Goal: Information Seeking & Learning: Learn about a topic

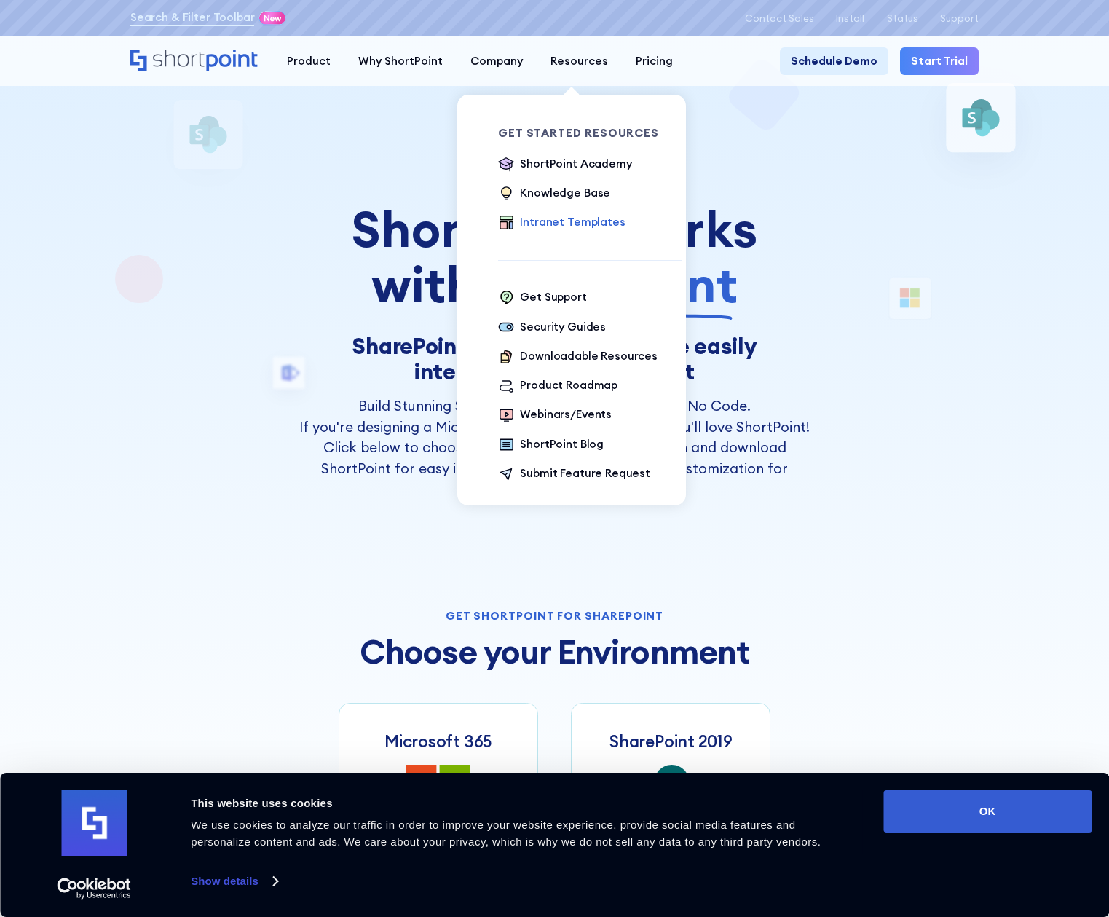
click at [564, 218] on div "Intranet Templates" at bounding box center [572, 222] width 105 height 17
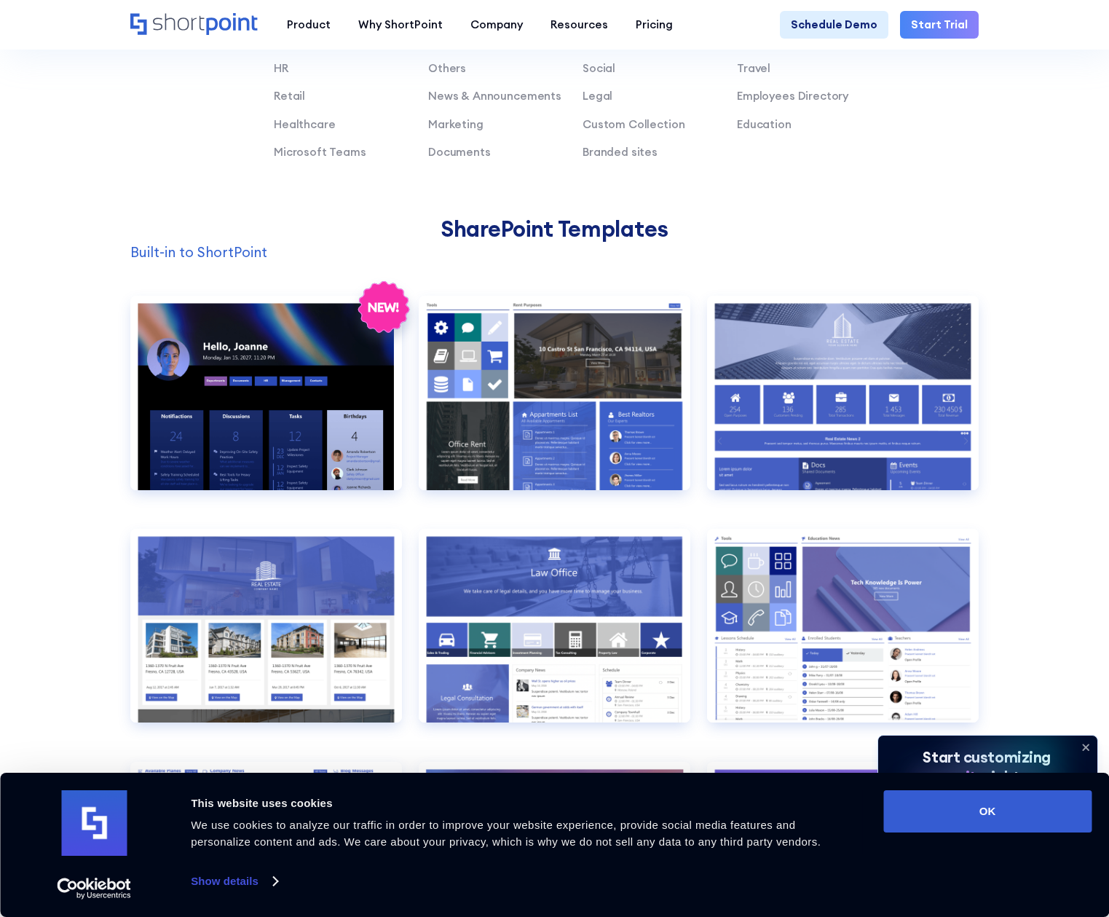
scroll to position [1033, 0]
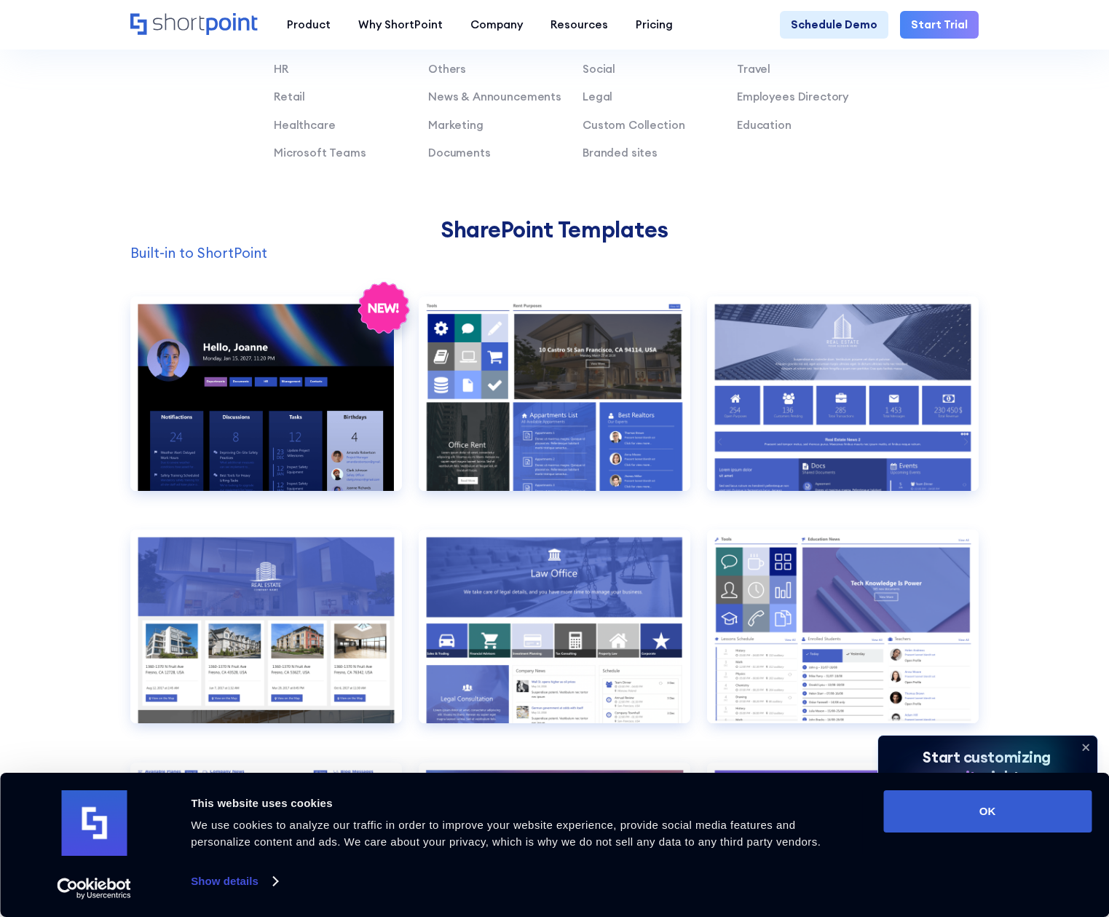
click at [205, 254] on p "Built-in to ShortPoint" at bounding box center [554, 253] width 848 height 21
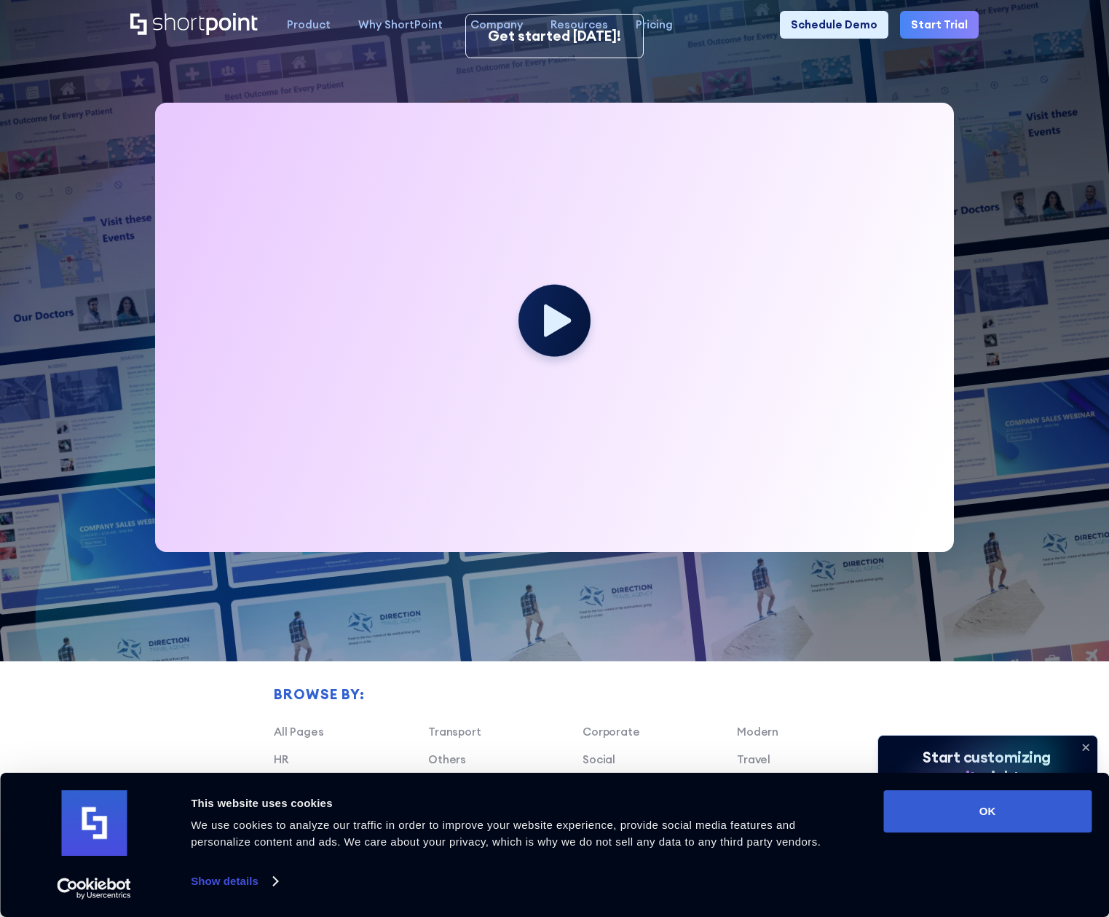
scroll to position [0, 0]
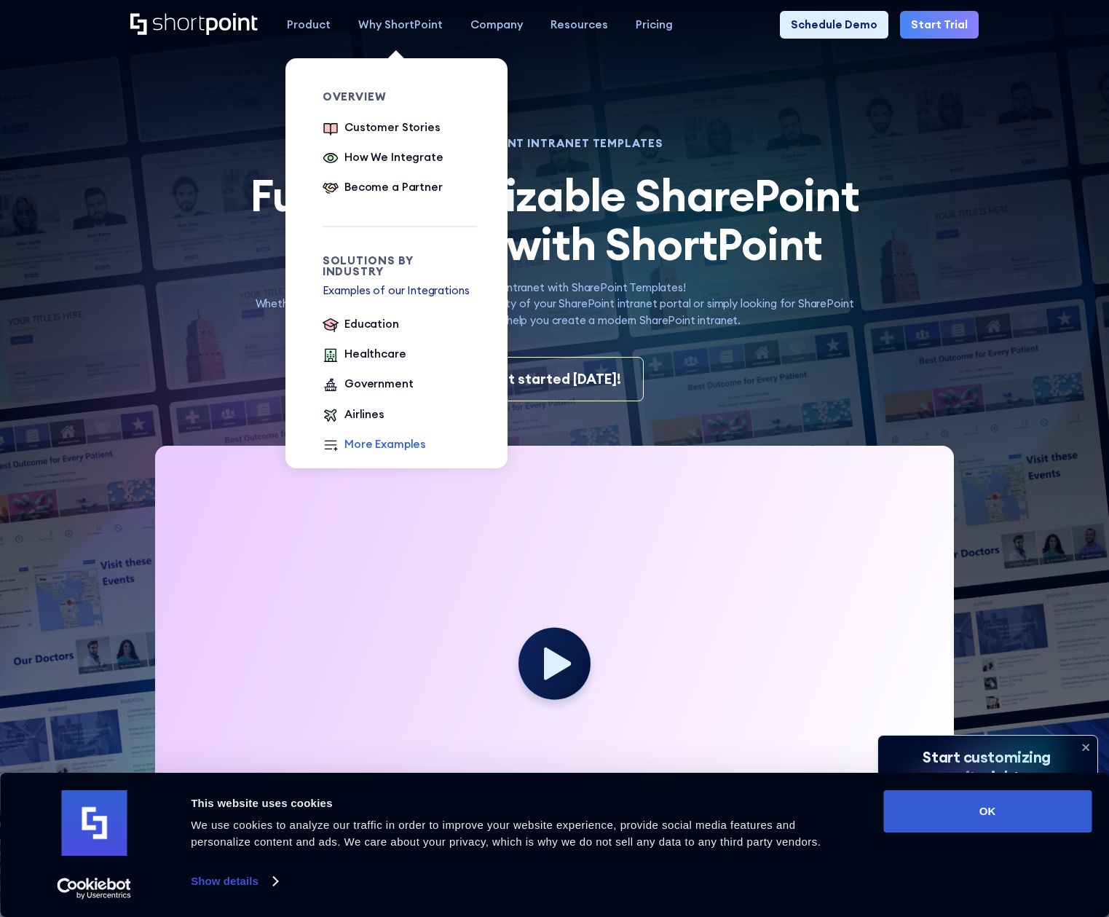
click at [358, 436] on div "More Examples" at bounding box center [385, 444] width 82 height 17
click at [366, 436] on div "More Examples" at bounding box center [385, 444] width 82 height 17
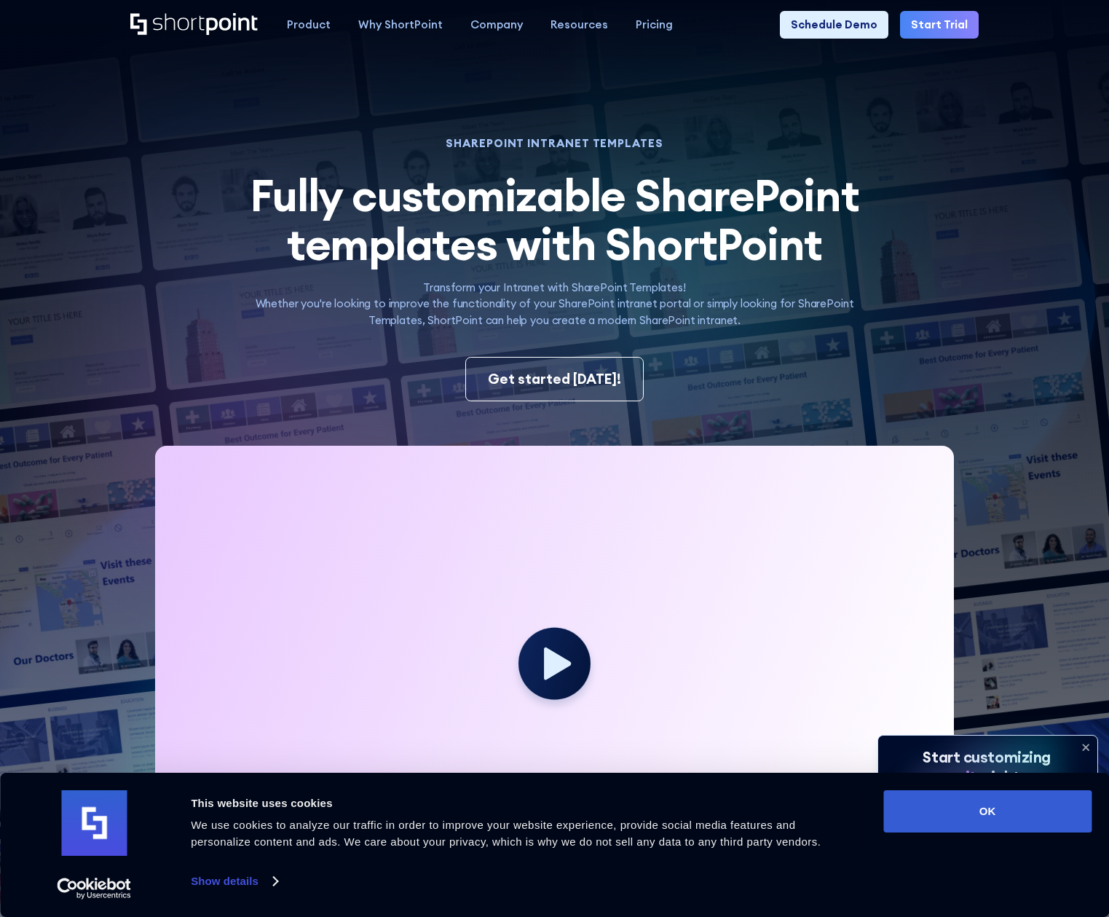
click at [851, 304] on p "Transform your Intranet with SharePoint Templates! Whether you're looking to im…" at bounding box center [554, 305] width 649 height 50
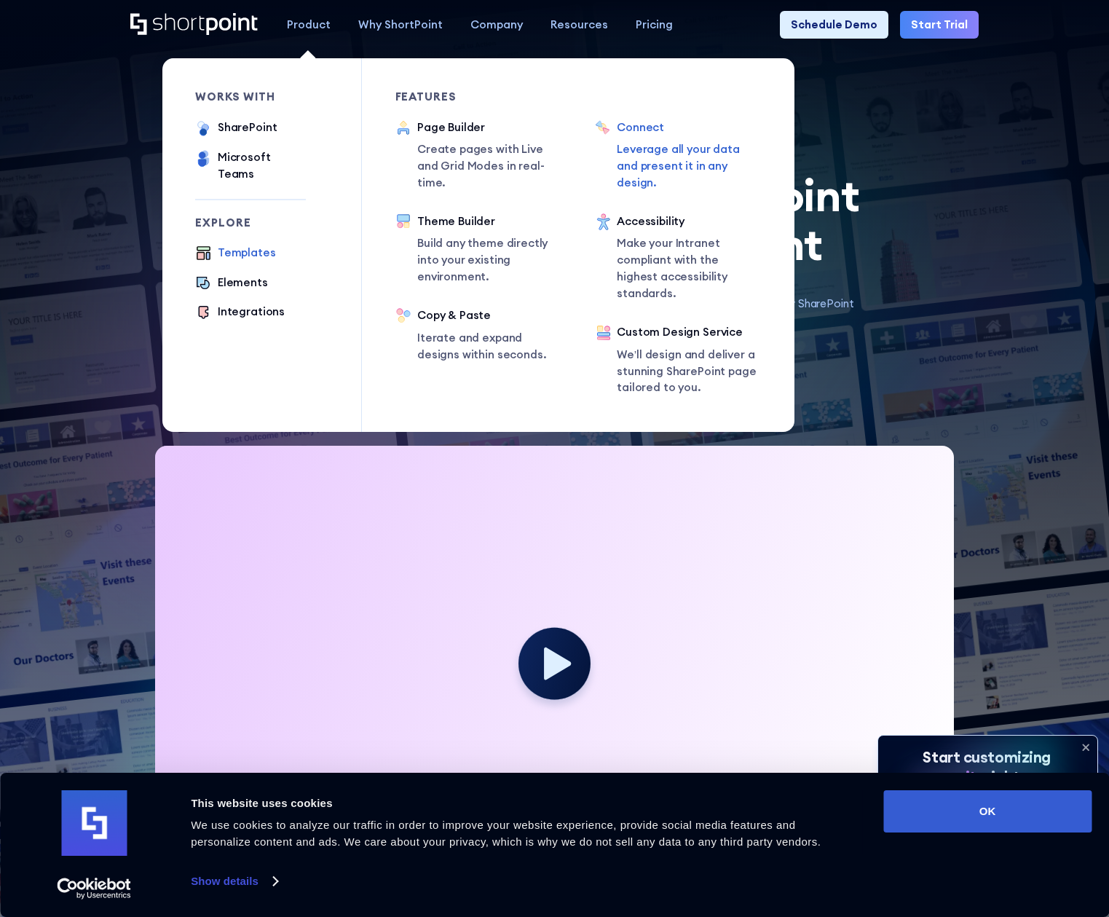
click at [667, 151] on p "Leverage all your data and present it in any design." at bounding box center [690, 166] width 146 height 50
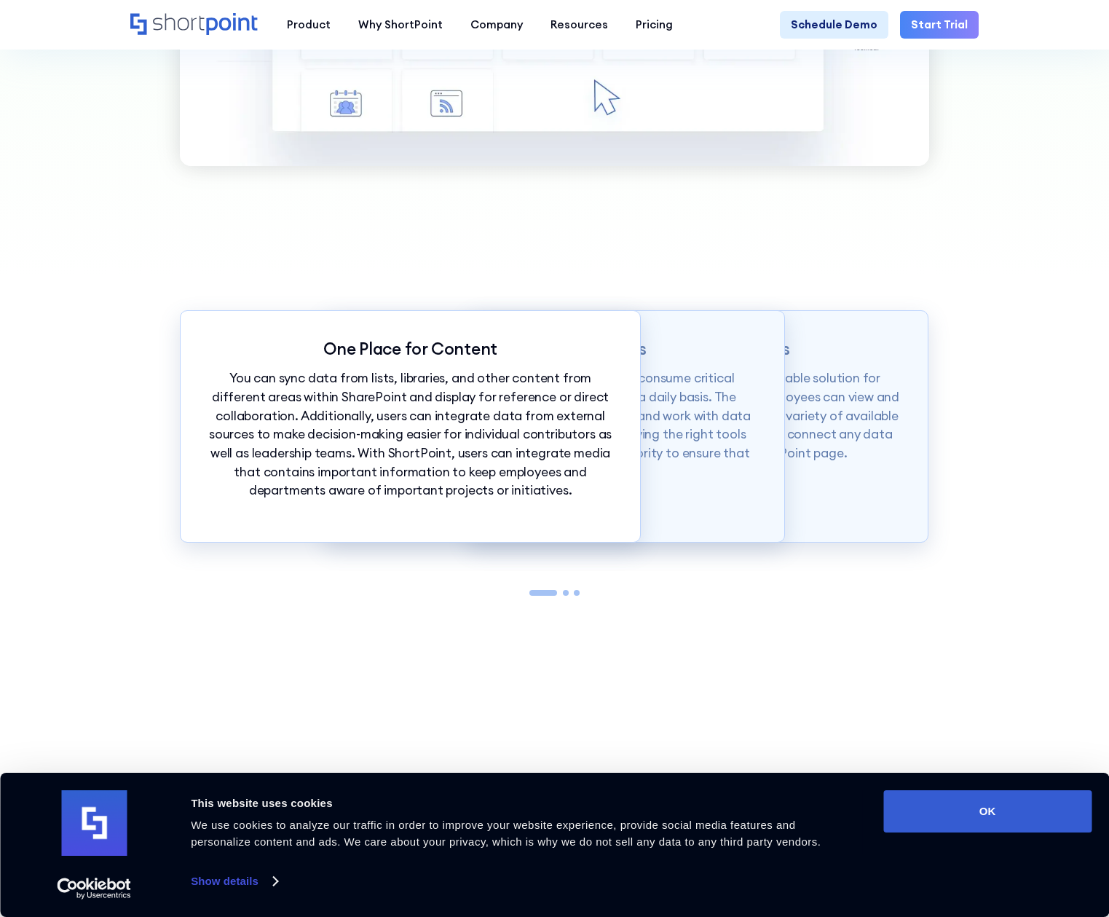
scroll to position [1456, 0]
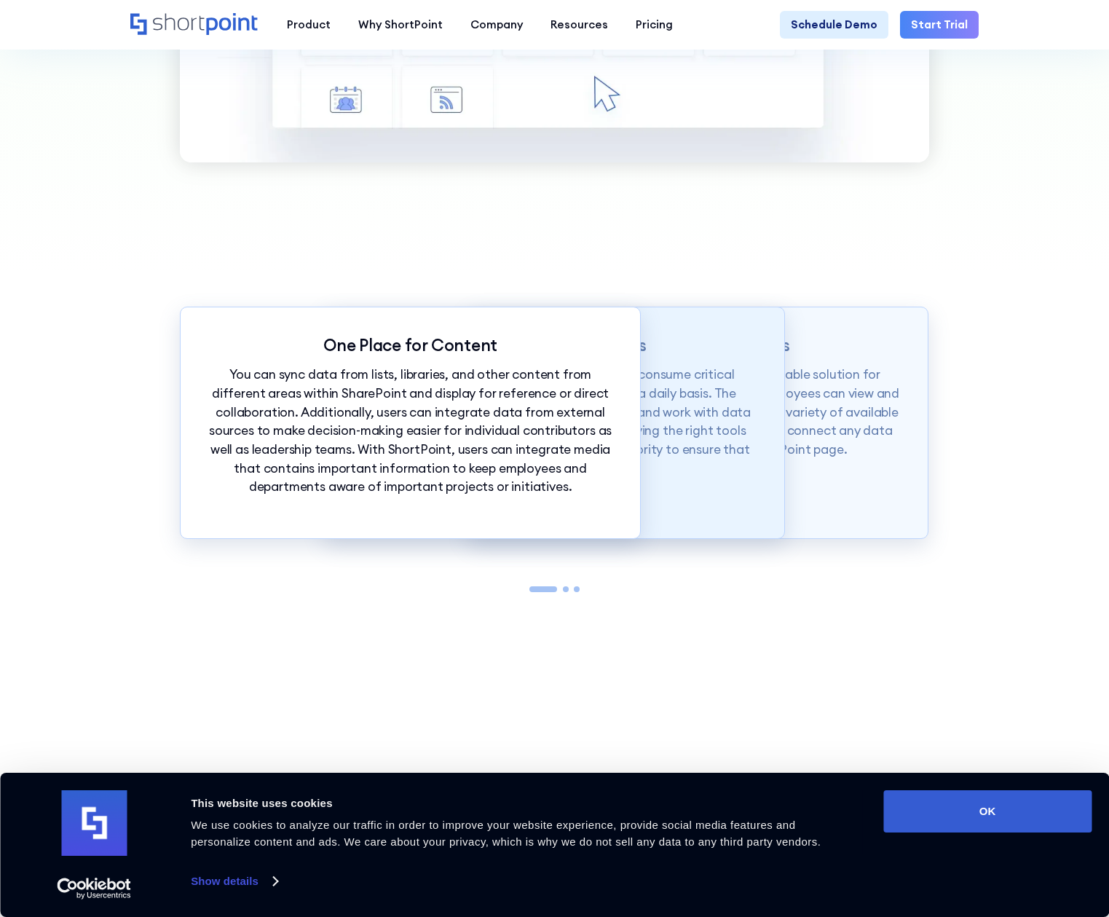
click at [720, 368] on p "Employees use several work applications and consume critical resources from dif…" at bounding box center [553, 422] width 403 height 112
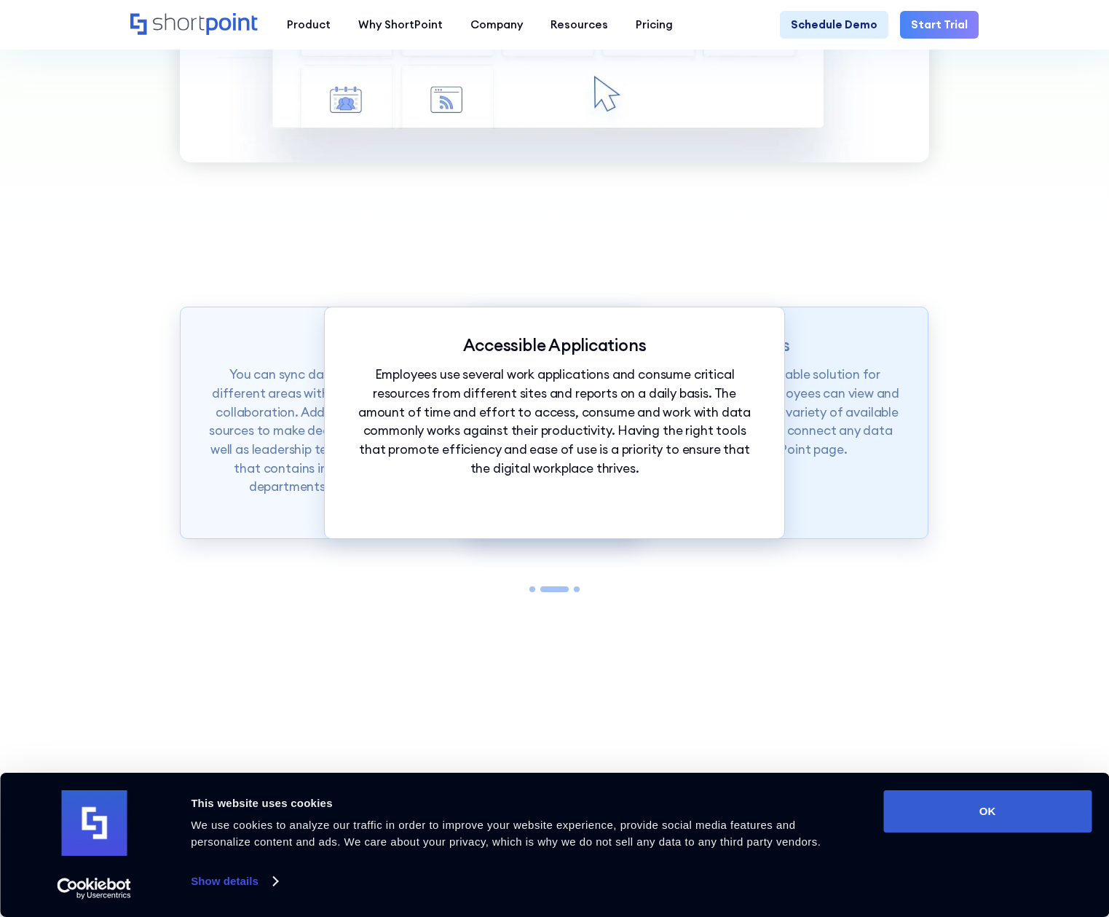
click at [819, 368] on p "ShortPoint Connect provides a quick and valuable solution for integrating all c…" at bounding box center [698, 413] width 403 height 94
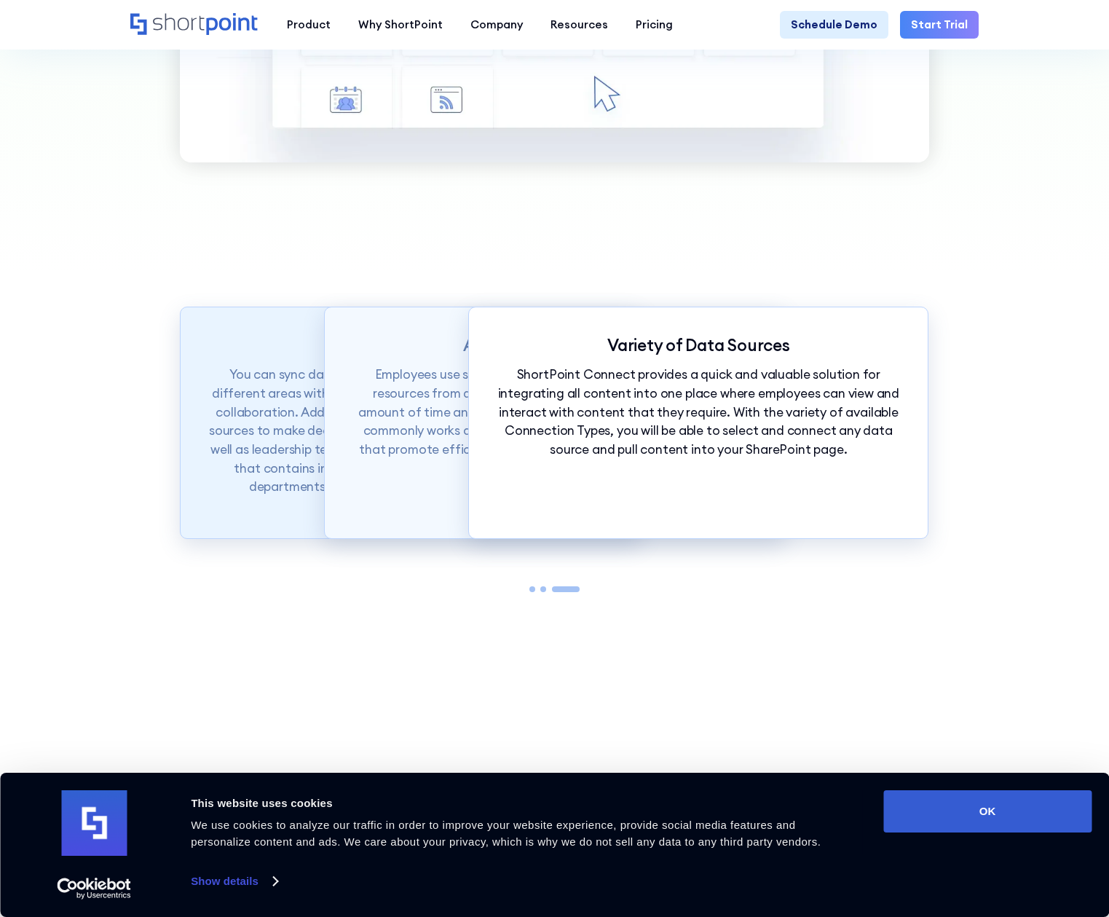
click at [233, 385] on p "You can sync data from lists, libraries, and other content from different areas…" at bounding box center [410, 431] width 403 height 131
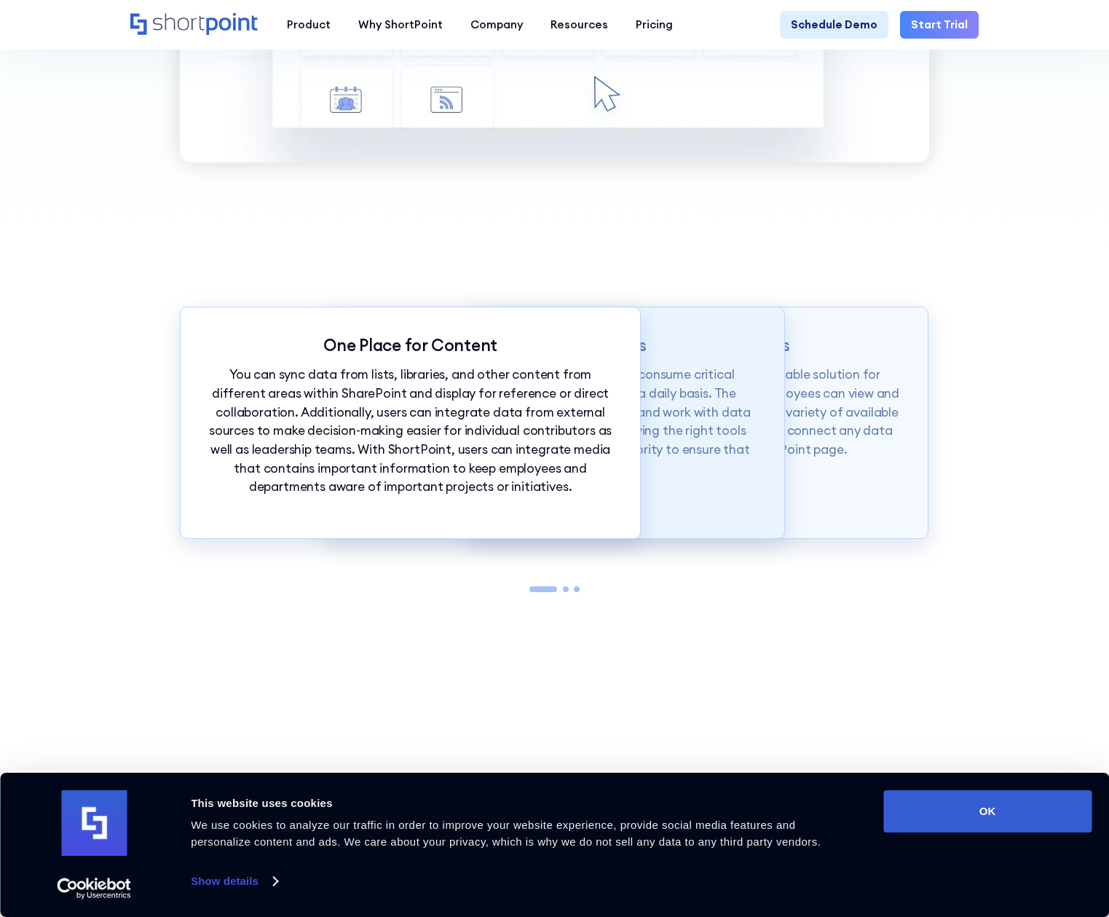
click at [679, 398] on p "Employees use several work applications and consume critical resources from dif…" at bounding box center [553, 422] width 403 height 112
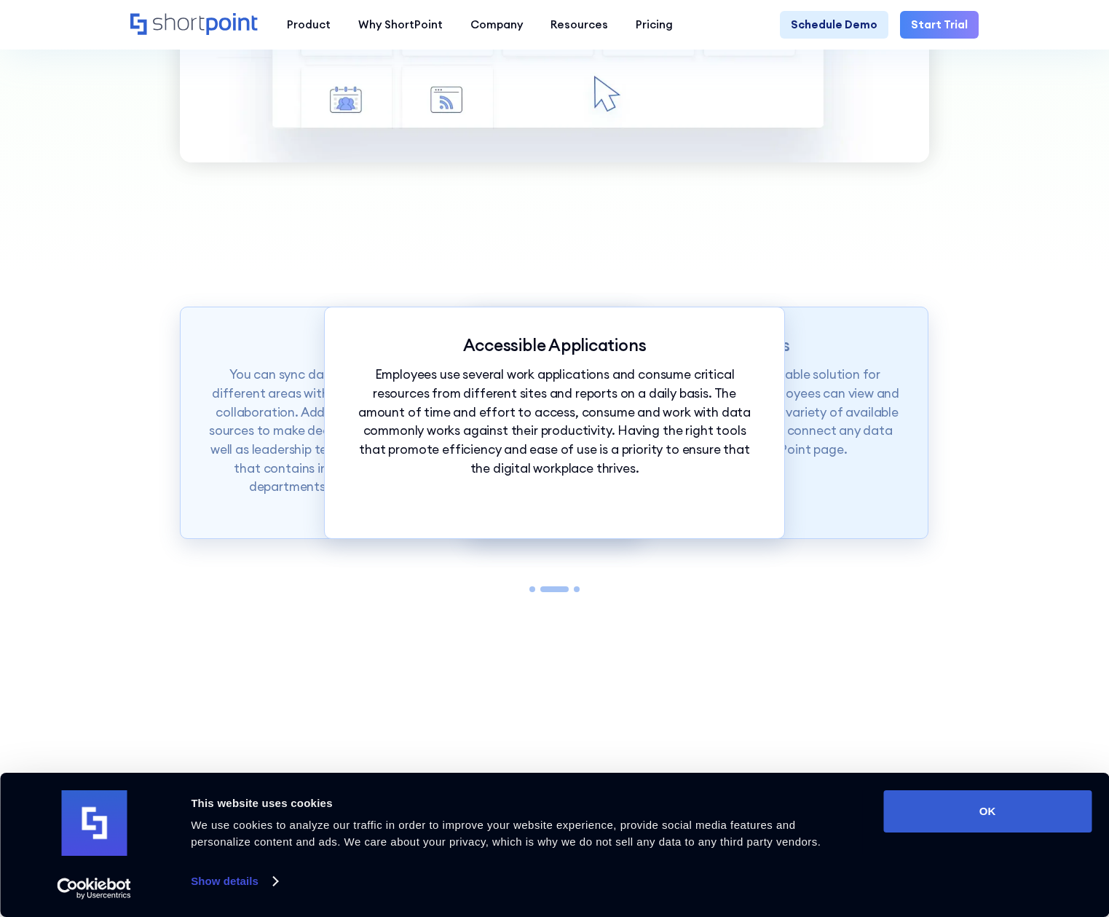
click at [846, 419] on p "ShortPoint Connect provides a quick and valuable solution for integrating all c…" at bounding box center [698, 413] width 403 height 94
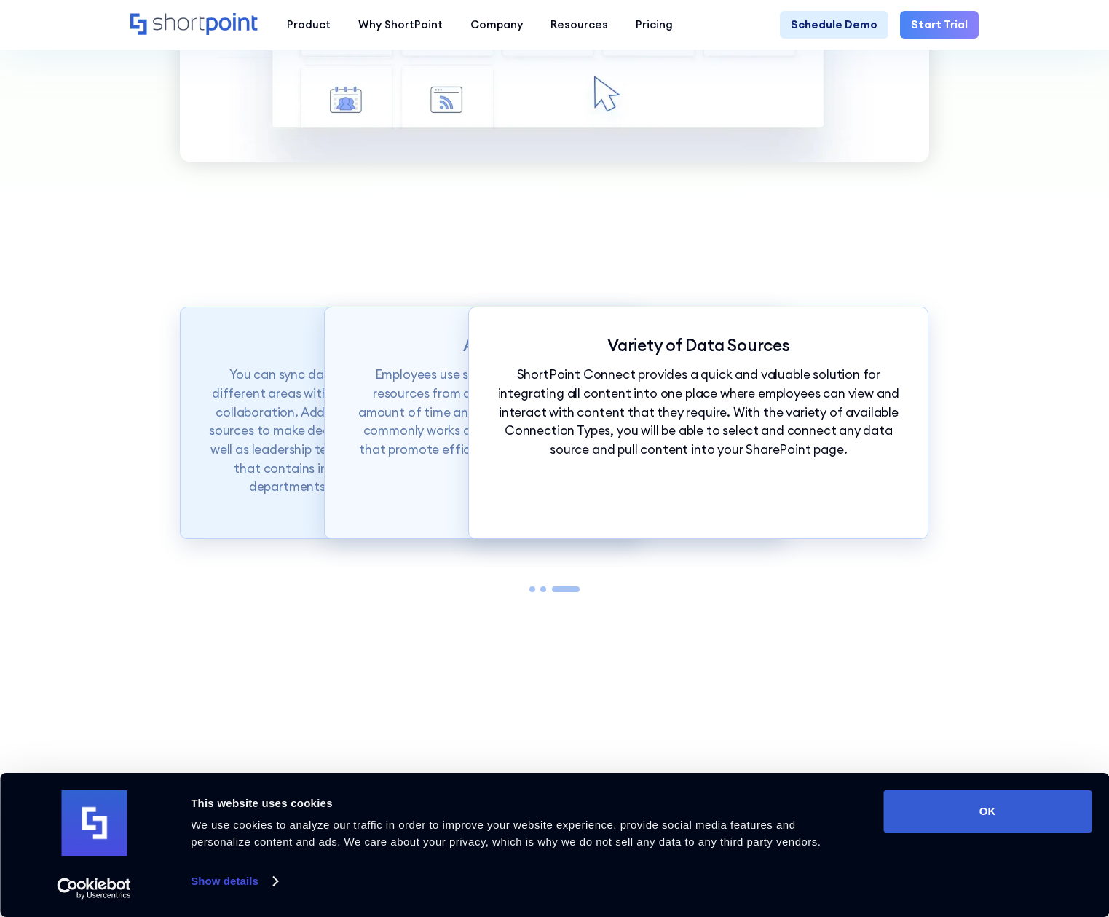
click at [291, 391] on p "You can sync data from lists, libraries, and other content from different areas…" at bounding box center [410, 431] width 403 height 131
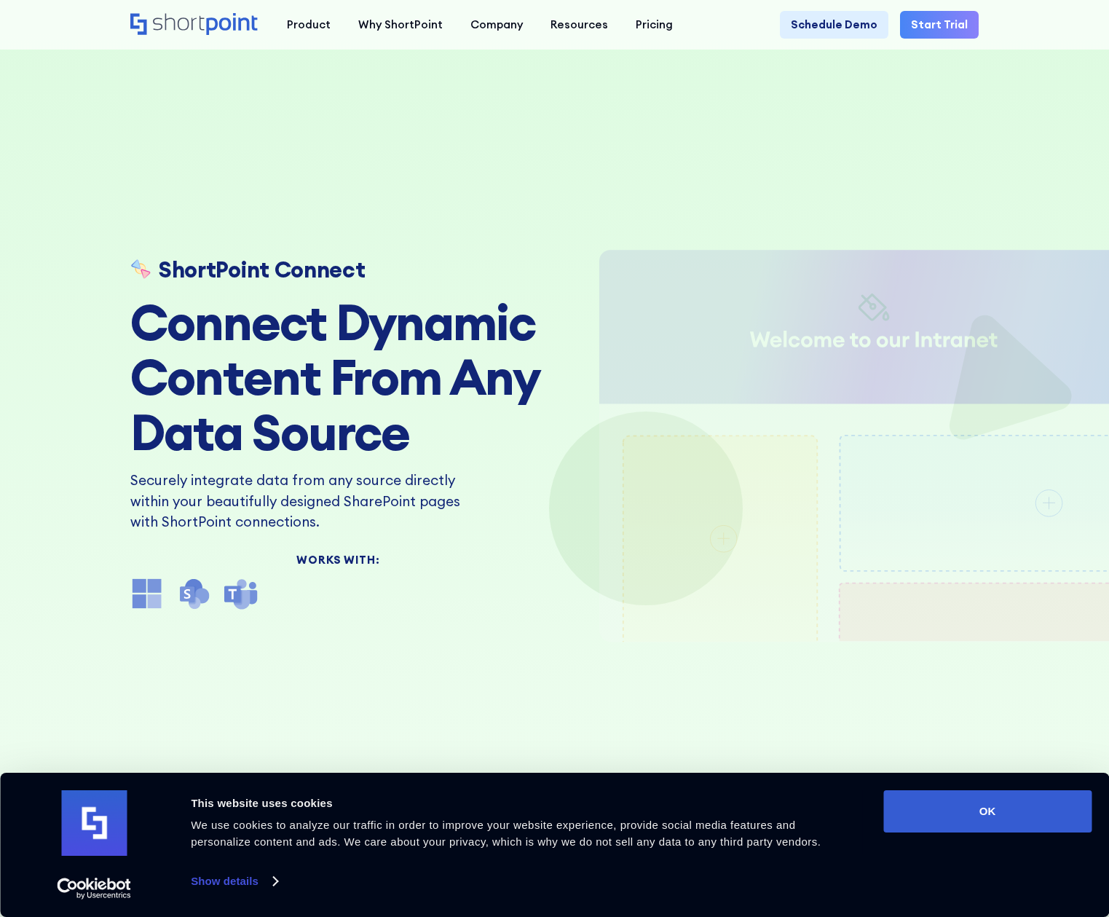
scroll to position [0, 0]
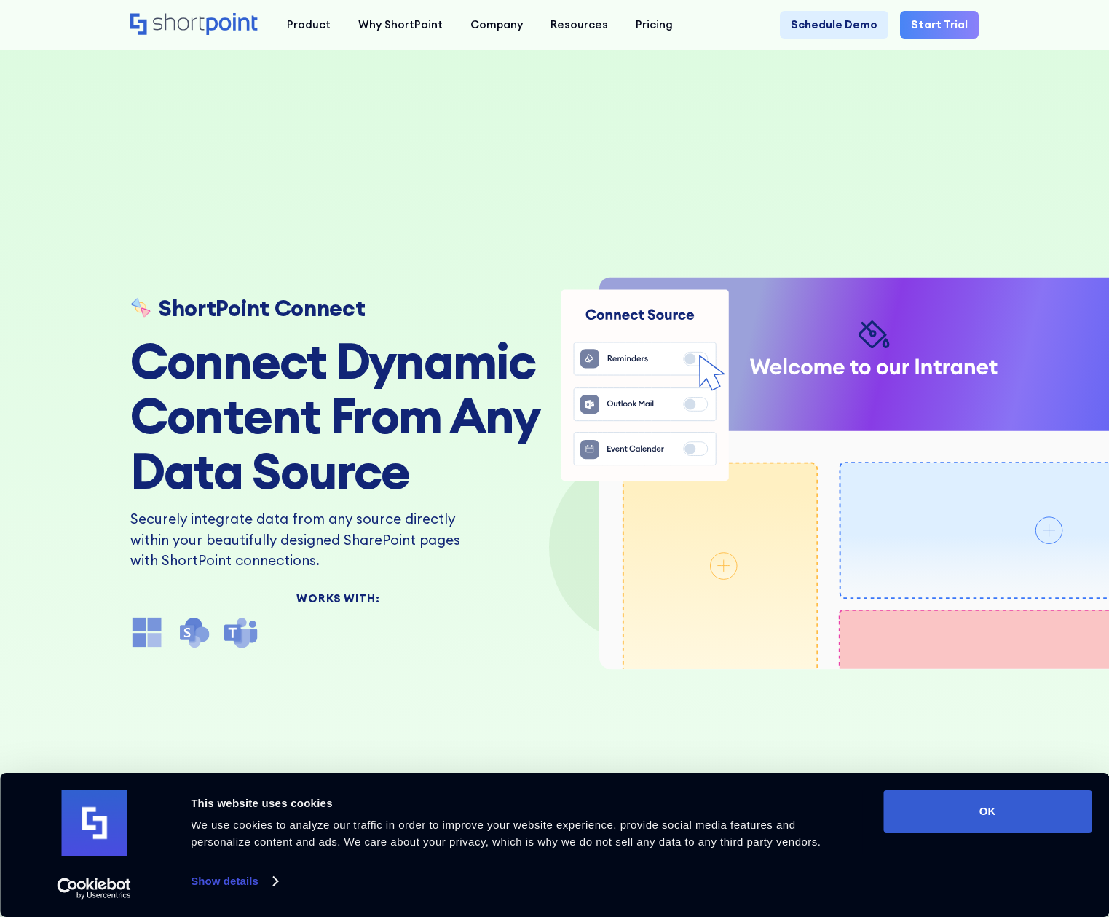
click at [363, 184] on div "ShortPoint Connect Connect Dynamic Content From Any Data Source Securely integr…" at bounding box center [554, 458] width 1109 height 917
click at [494, 96] on div "ShortPoint Connect Connect Dynamic Content From Any Data Source Securely integr…" at bounding box center [554, 458] width 1109 height 917
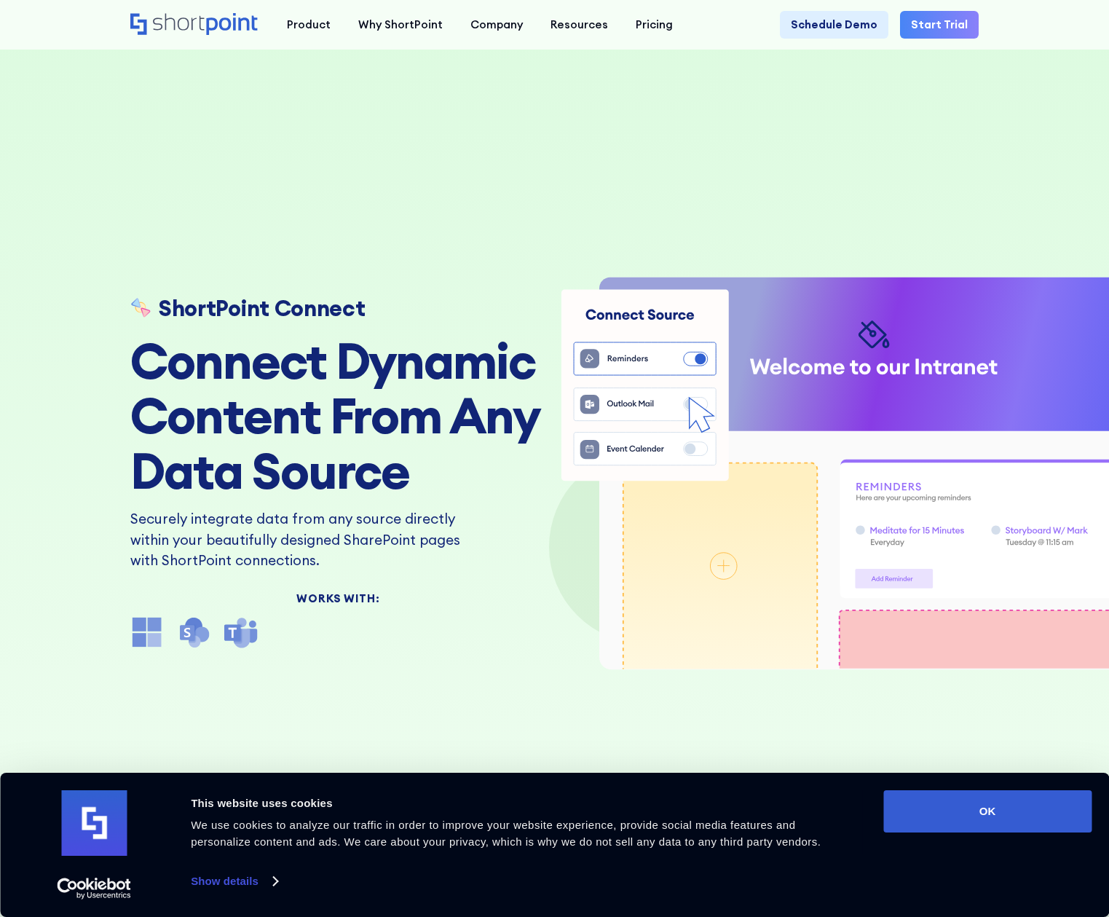
click at [205, 20] on icon "Home" at bounding box center [194, 24] width 129 height 22
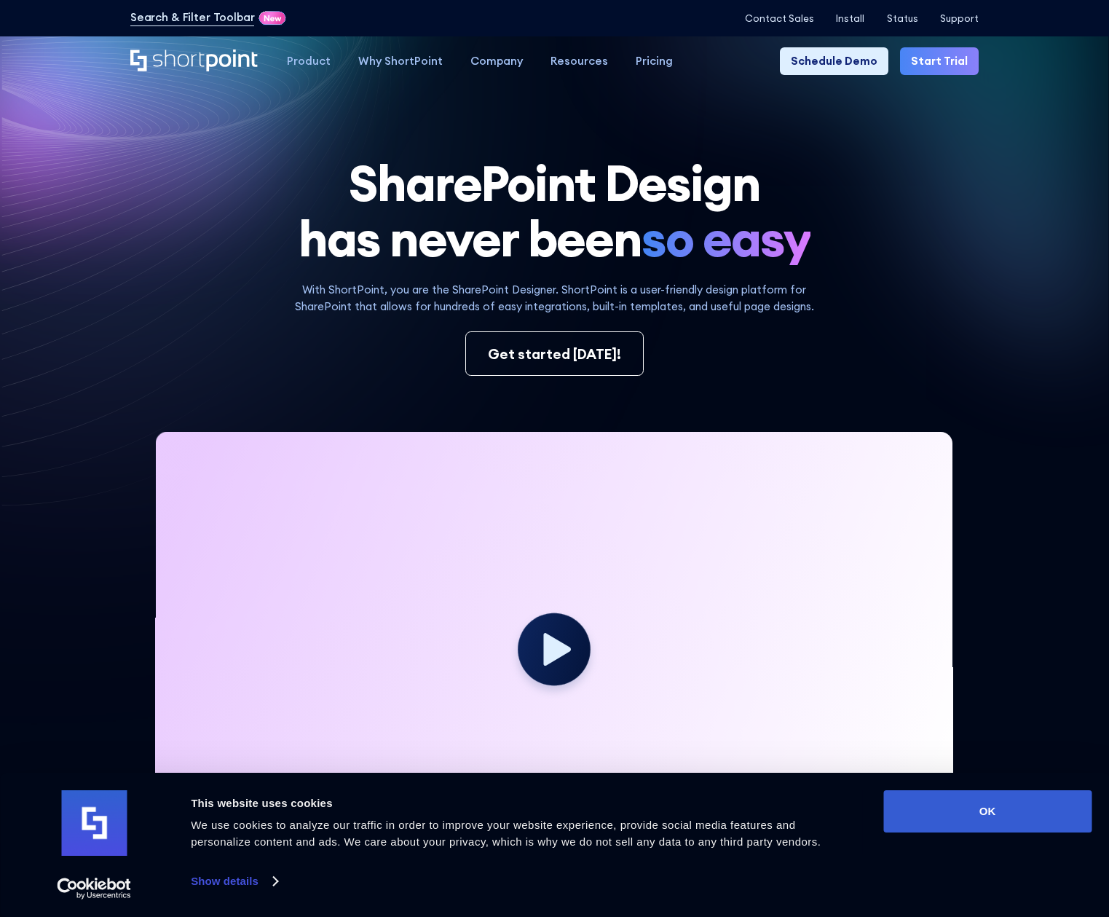
click at [163, 163] on h1 "SharePoint Design has never been so easy" at bounding box center [554, 210] width 848 height 110
click at [1025, 819] on button "OK" at bounding box center [987, 811] width 208 height 42
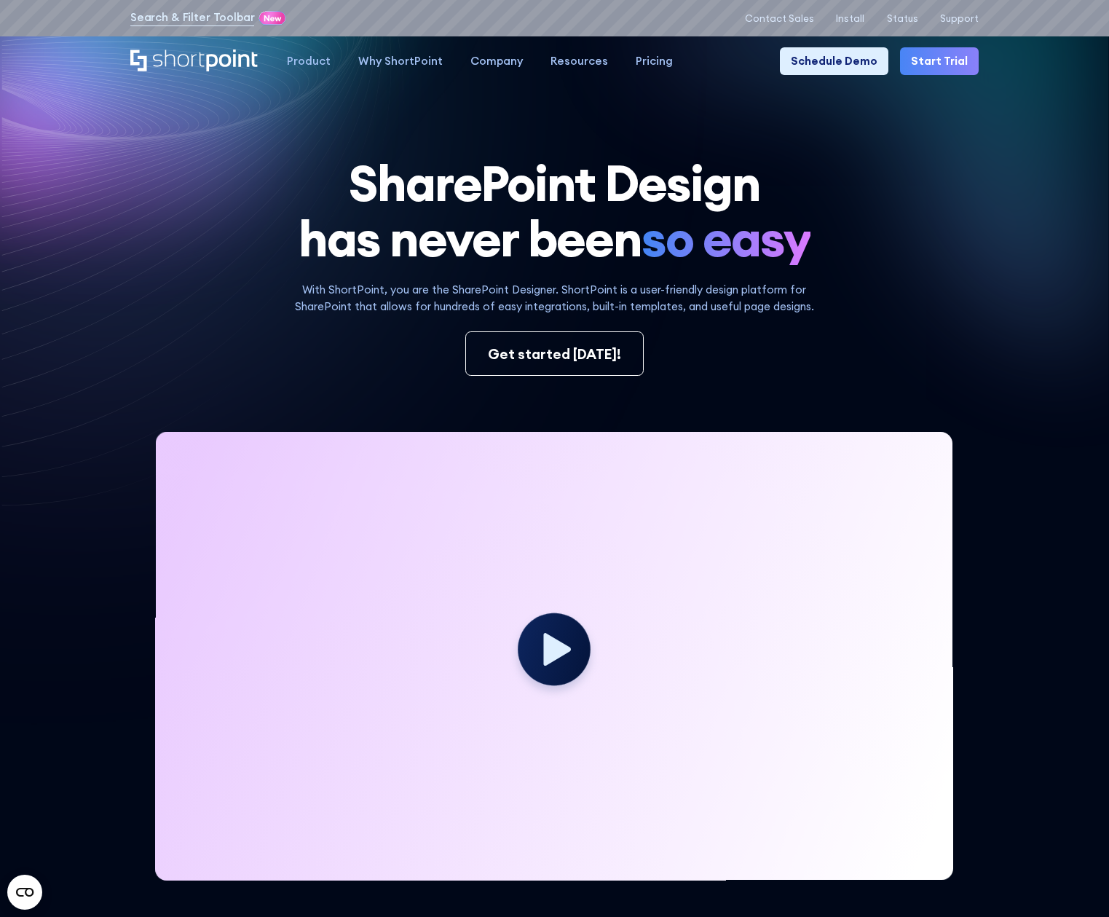
click at [130, 252] on h1 "SharePoint Design has never been so easy" at bounding box center [554, 210] width 848 height 110
